Goal: Transaction & Acquisition: Purchase product/service

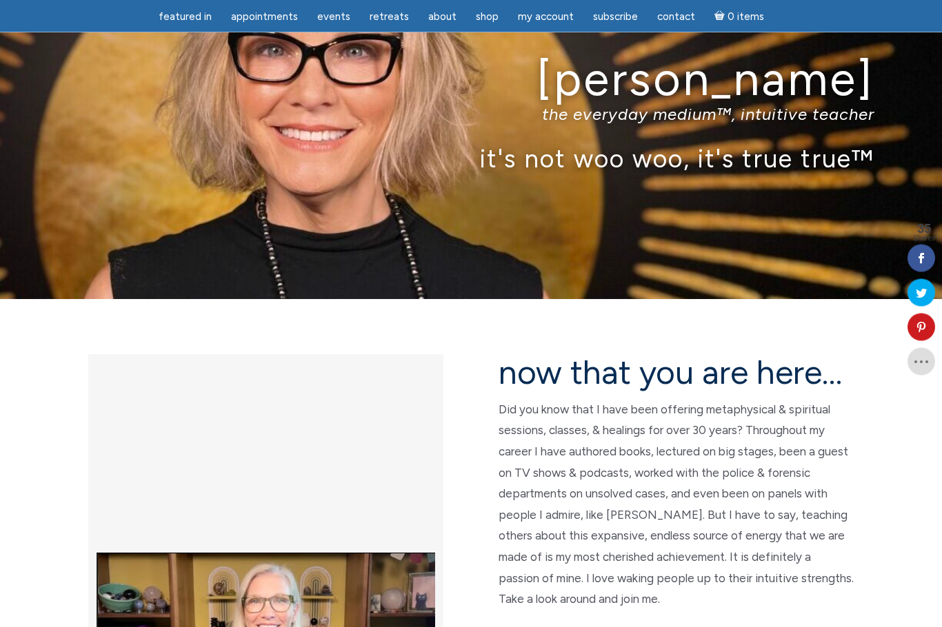
scroll to position [73, 0]
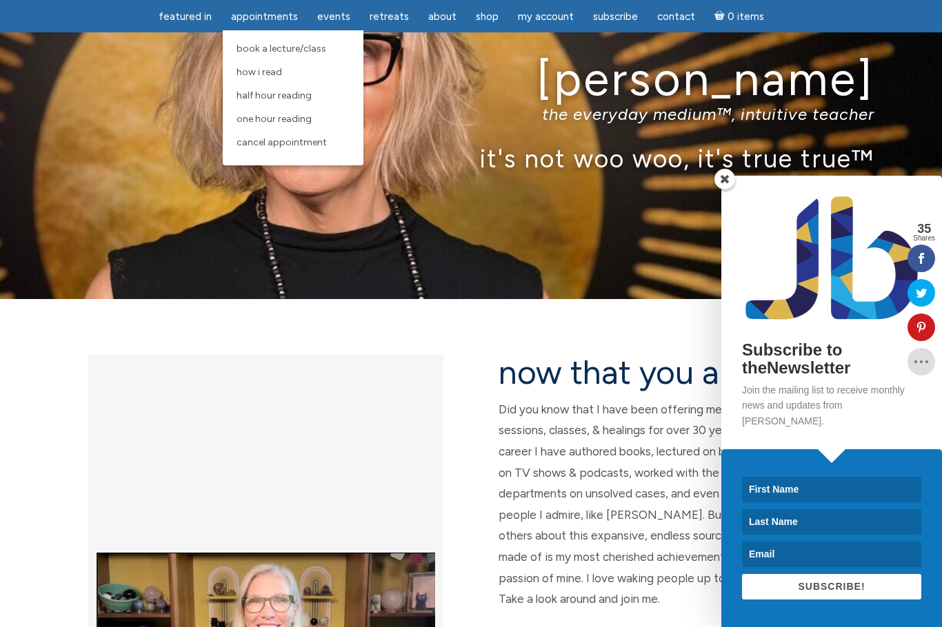
click at [312, 114] on span "One Hour Reading" at bounding box center [273, 119] width 75 height 12
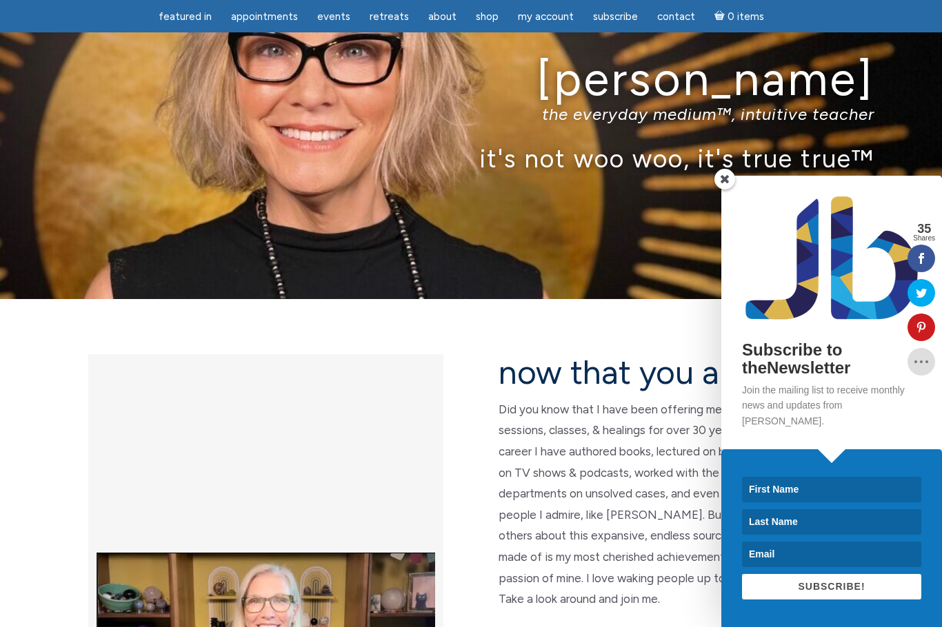
click at [831, 489] on input at bounding box center [831, 490] width 179 height 26
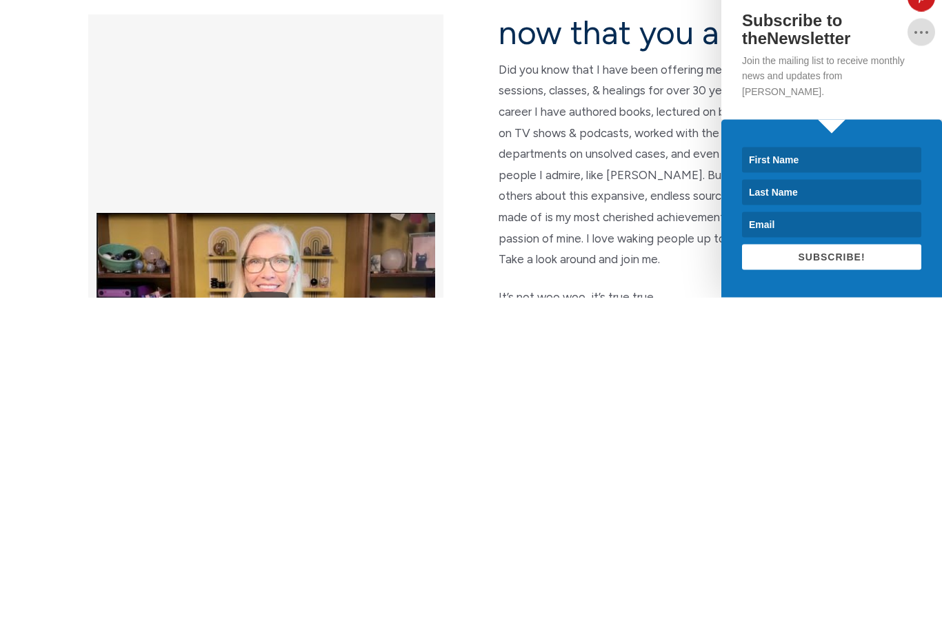
click at [844, 477] on input at bounding box center [831, 490] width 179 height 26
type input "[PERSON_NAME]"
click at [783, 509] on input at bounding box center [831, 522] width 179 height 26
type input "[PERSON_NAME]"
click at [783, 542] on input at bounding box center [831, 555] width 179 height 26
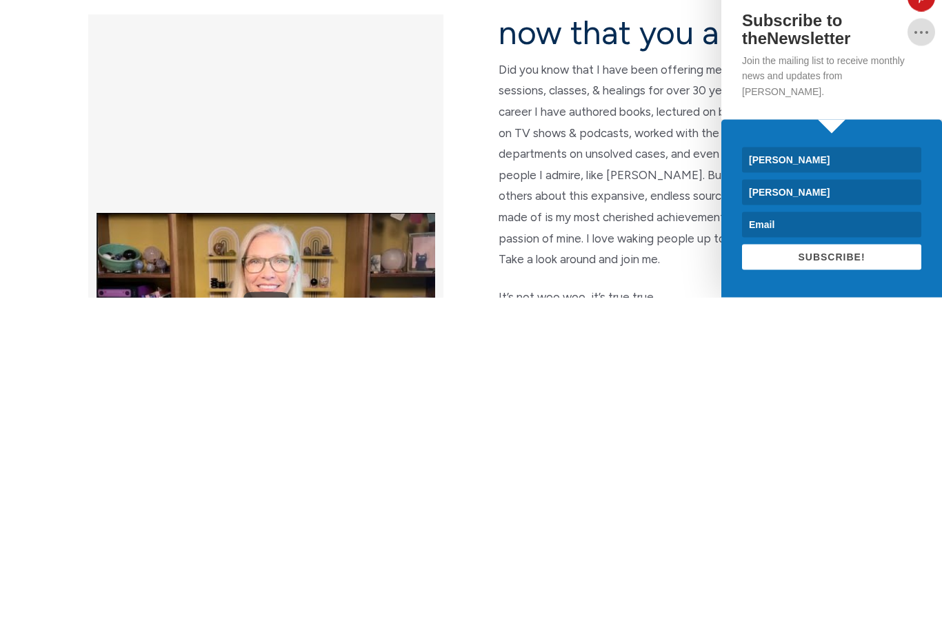
type input "A"
type input "[EMAIL_ADDRESS][DOMAIN_NAME]"
click at [882, 574] on button "SUBSCRIBE!" at bounding box center [831, 587] width 179 height 26
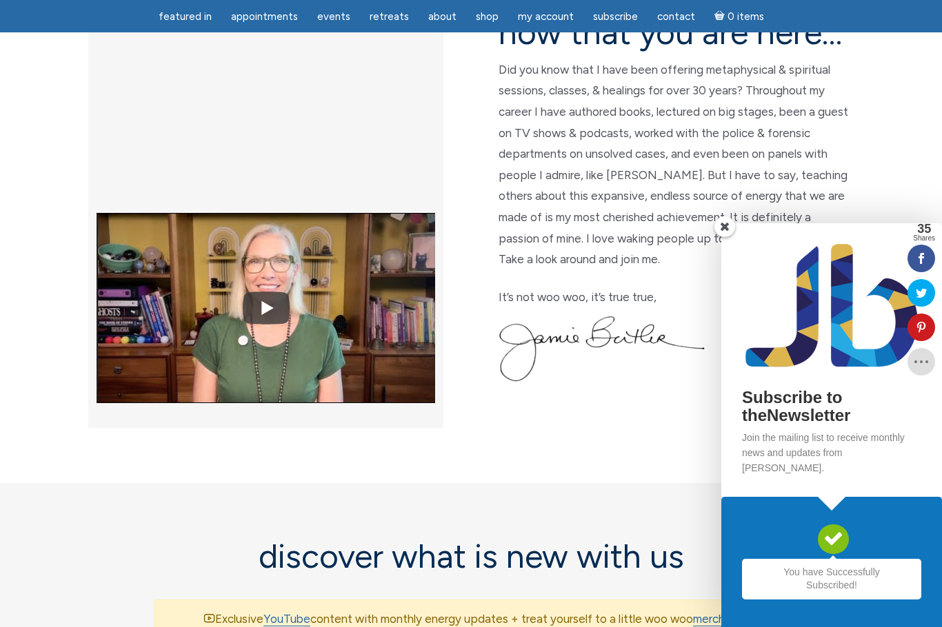
click at [733, 237] on span at bounding box center [724, 226] width 21 height 21
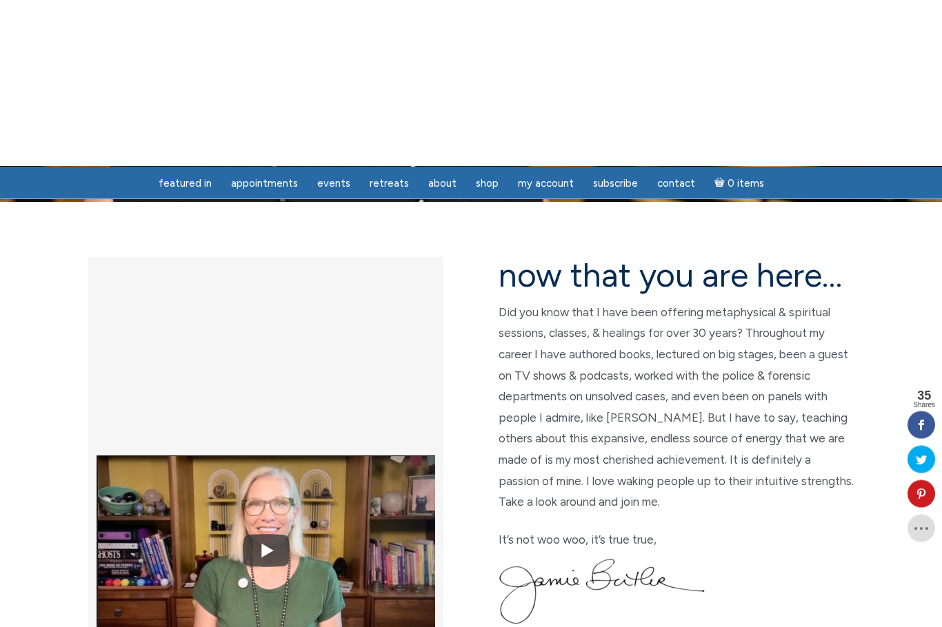
scroll to position [0, 0]
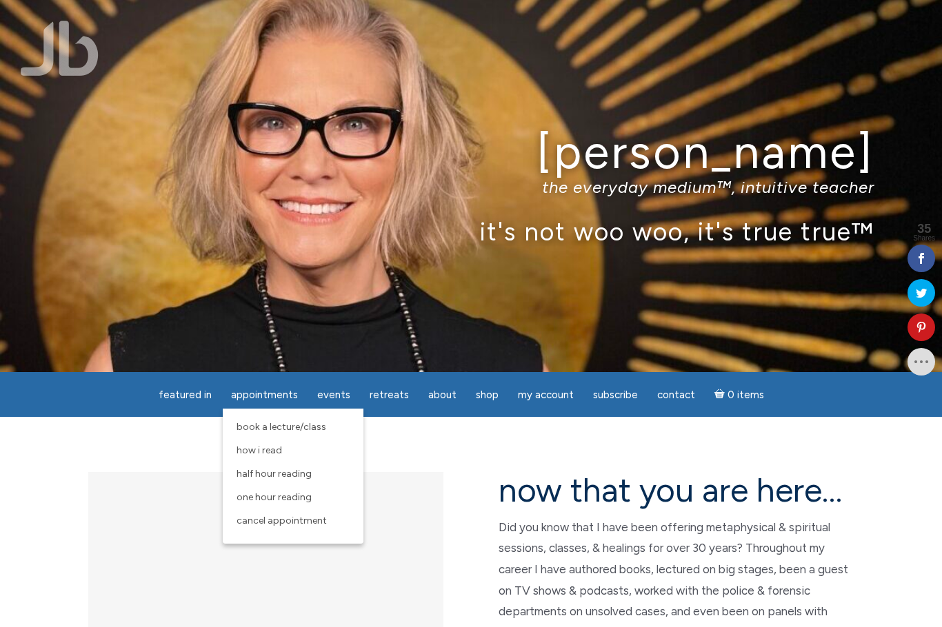
click at [316, 426] on span "Book a Lecture/Class" at bounding box center [281, 427] width 90 height 12
